Goal: Information Seeking & Learning: Learn about a topic

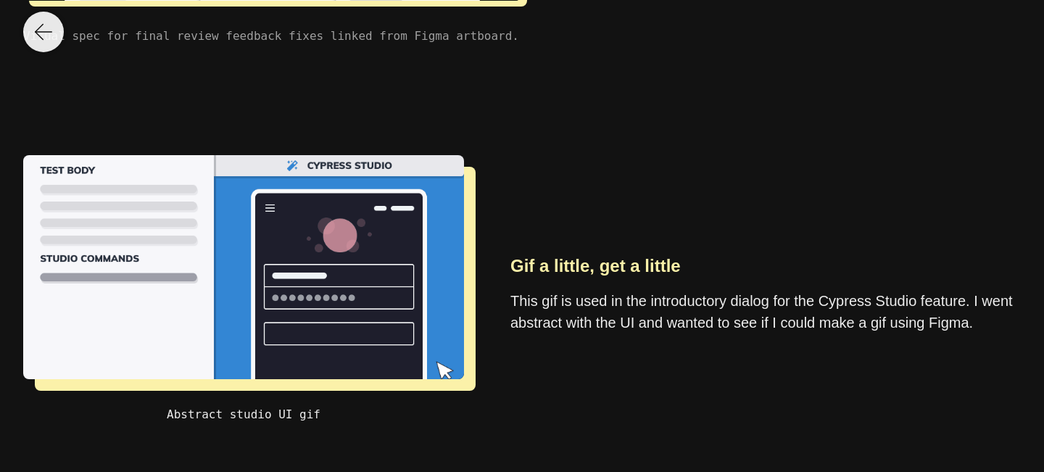
scroll to position [4284, 0]
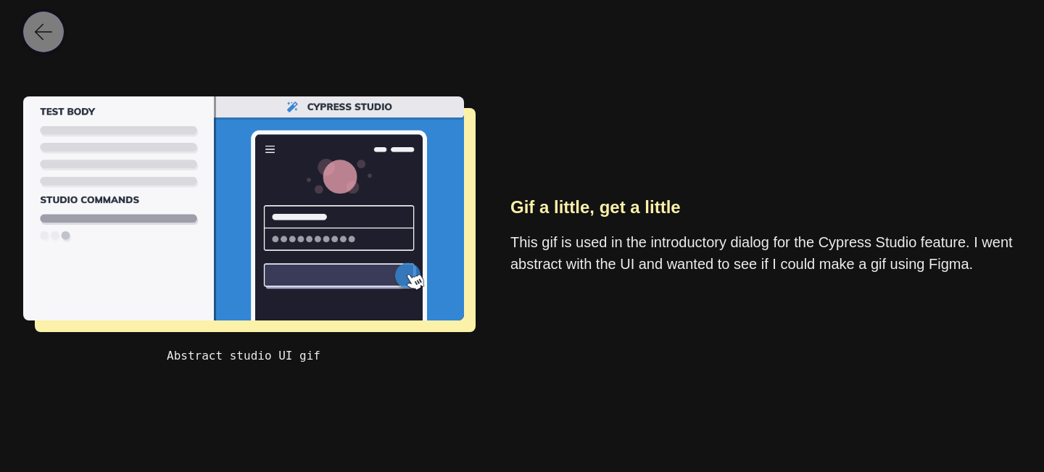
click at [47, 35] on img at bounding box center [43, 31] width 17 height 17
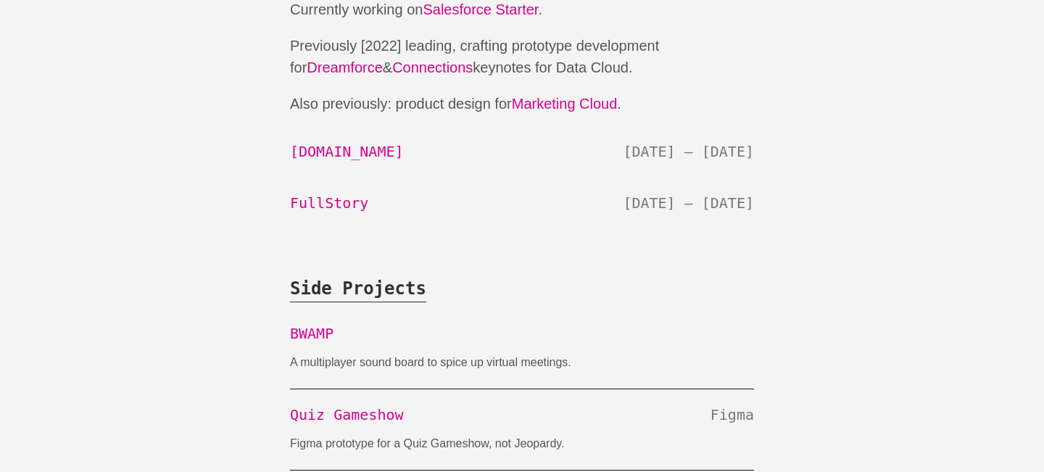
scroll to position [816, 0]
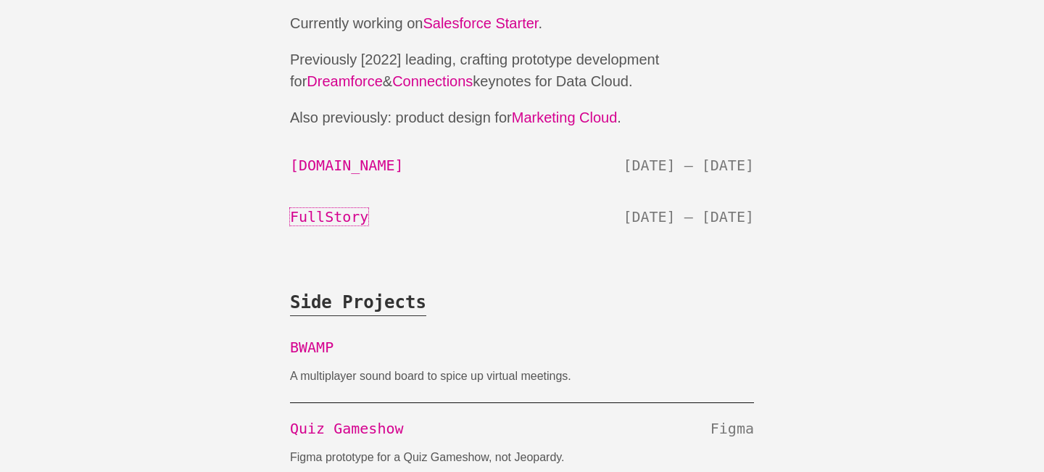
click at [355, 211] on link "FullStory" at bounding box center [329, 216] width 78 height 17
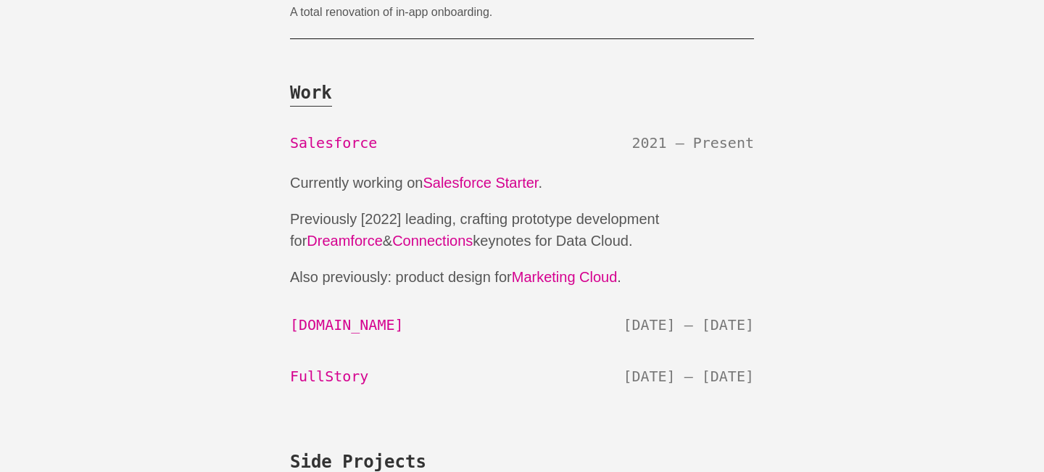
scroll to position [673, 0]
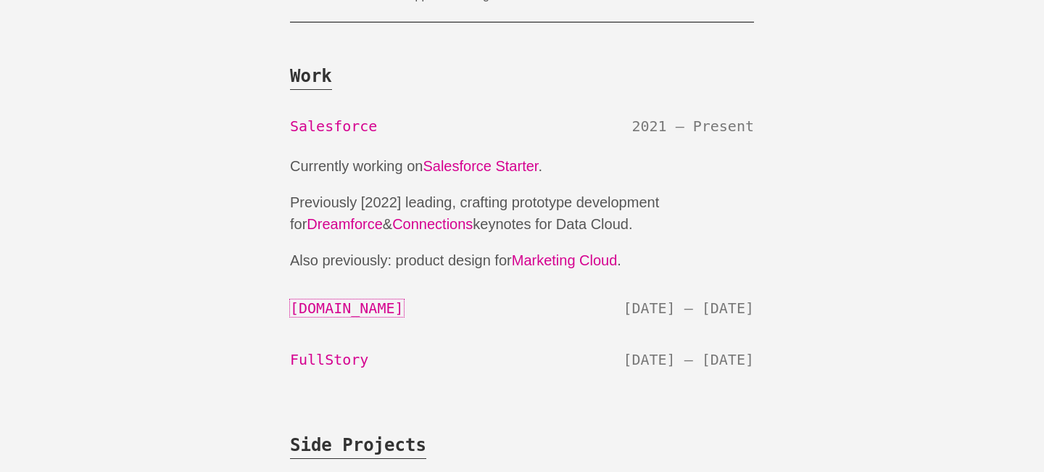
click at [343, 304] on link "[DOMAIN_NAME]" at bounding box center [347, 307] width 114 height 17
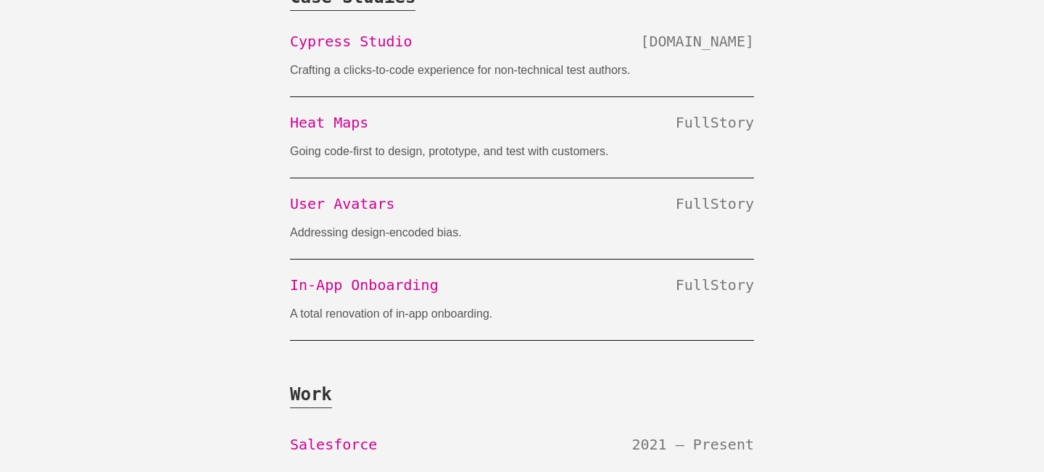
scroll to position [348, 0]
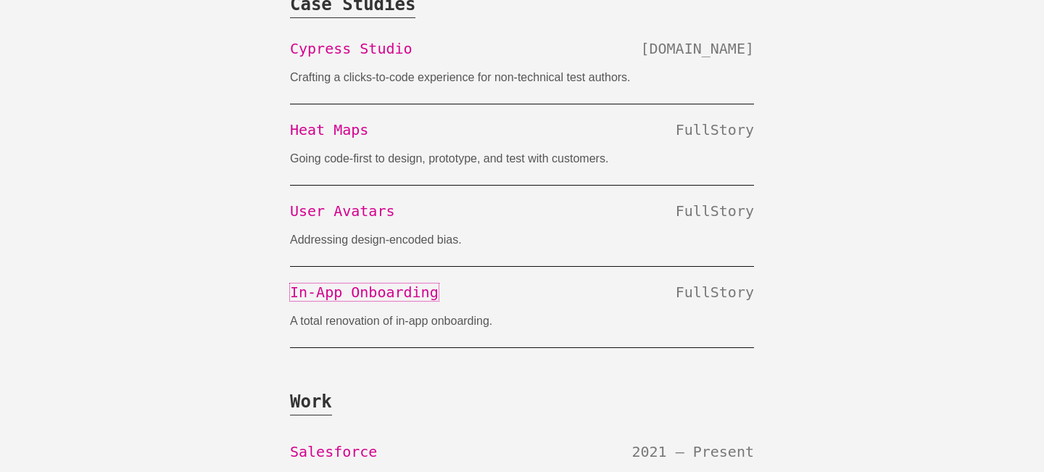
click at [389, 290] on link "In-App Onboarding" at bounding box center [364, 291] width 149 height 17
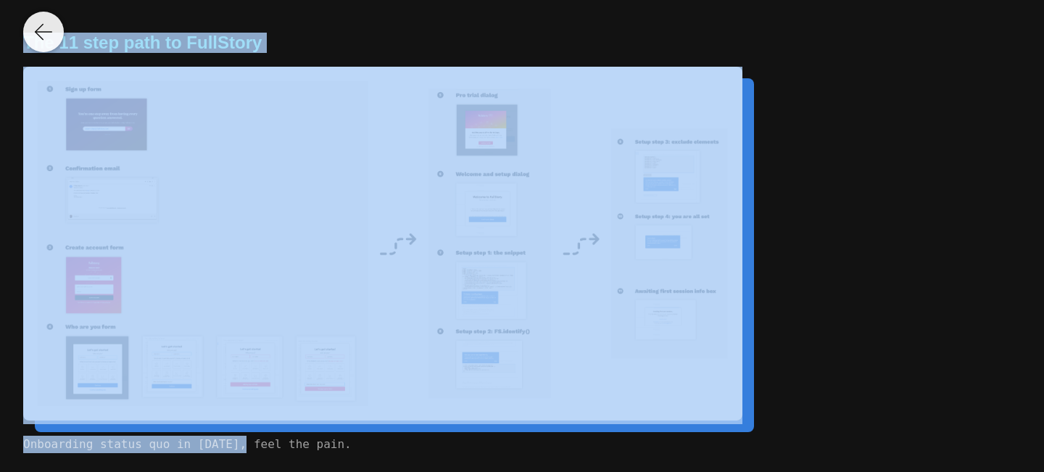
scroll to position [584, 0]
drag, startPoint x: 23, startPoint y: 150, endPoint x: 140, endPoint y: 452, distance: 323.4
click at [140, 452] on section "Onboarding Project Willard*, a case study Lovingly called “dragging you through…" at bounding box center [522, 236] width 1044 height 472
click at [332, 304] on img at bounding box center [382, 244] width 719 height 354
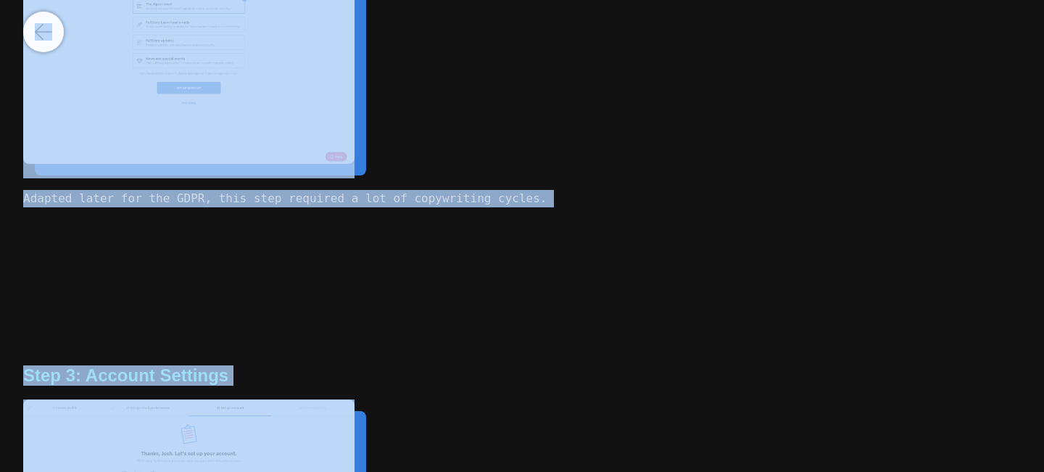
scroll to position [2472, 0]
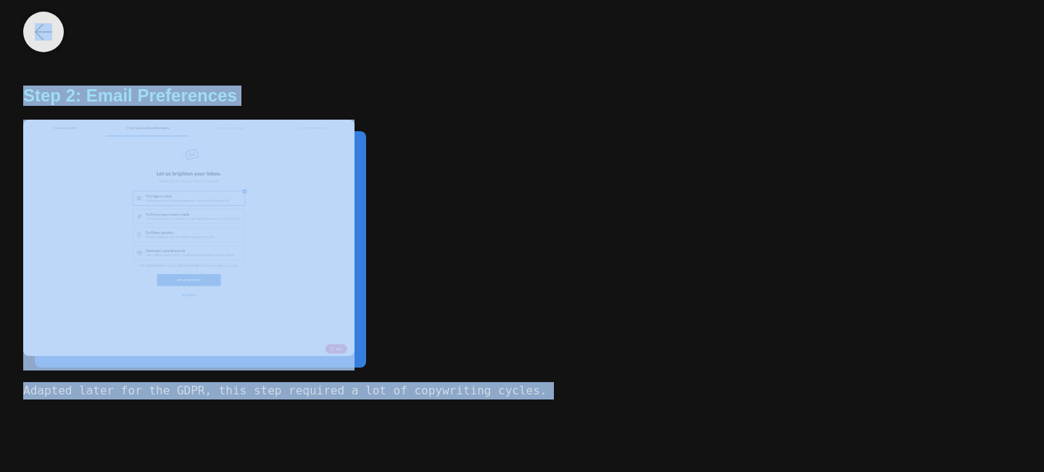
copy body "Onboarding Project Willard*, a case study Lovingly called “dragging you through…"
